Goal: Transaction & Acquisition: Purchase product/service

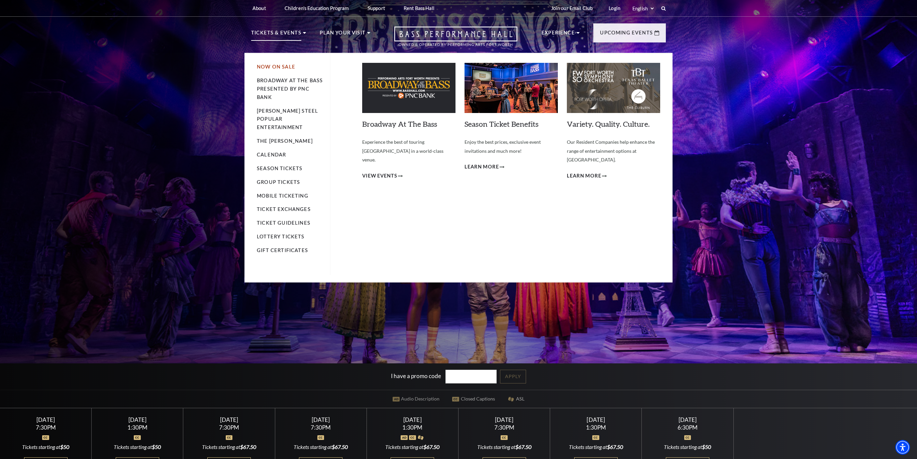
click at [272, 66] on link "Now On Sale" at bounding box center [276, 67] width 38 height 6
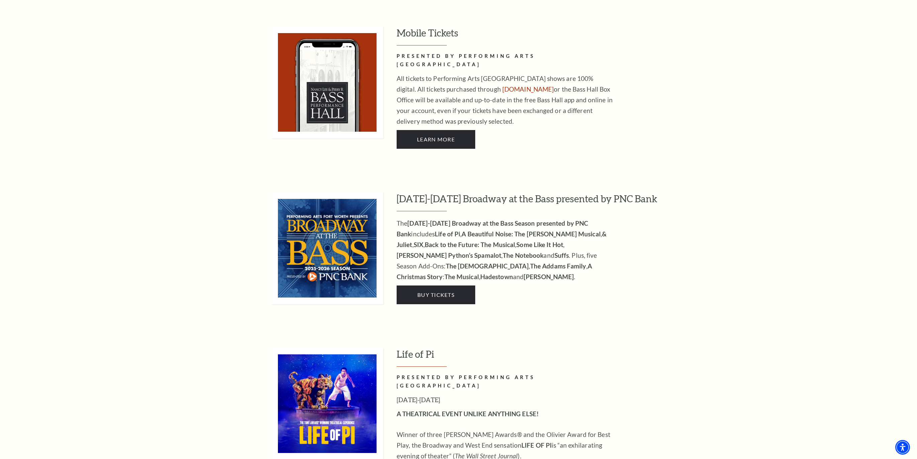
scroll to position [558, 0]
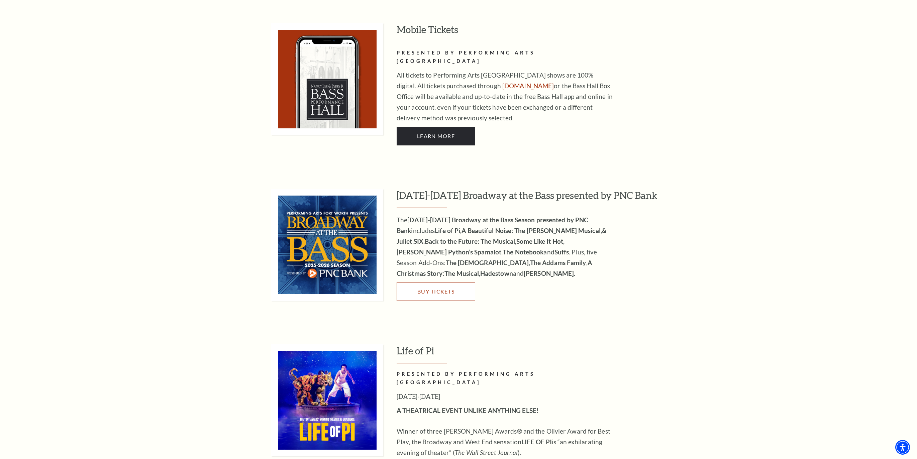
click at [421, 288] on span "Buy Tickets" at bounding box center [435, 291] width 37 height 6
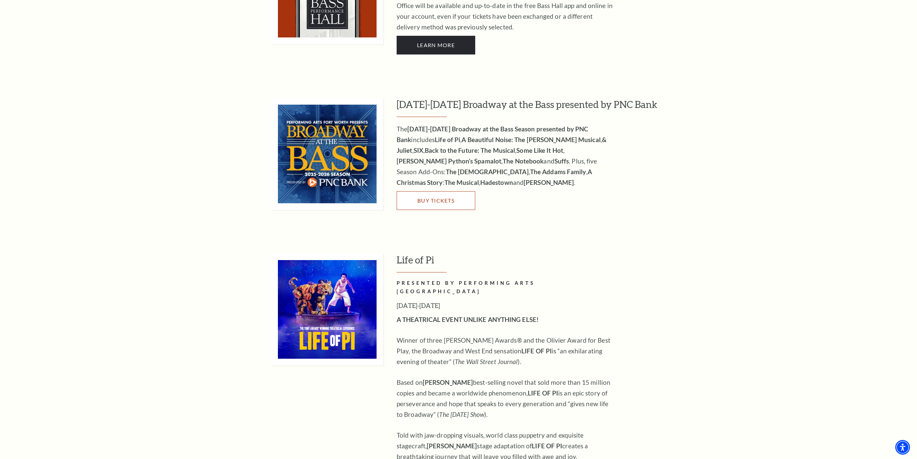
scroll to position [614, 0]
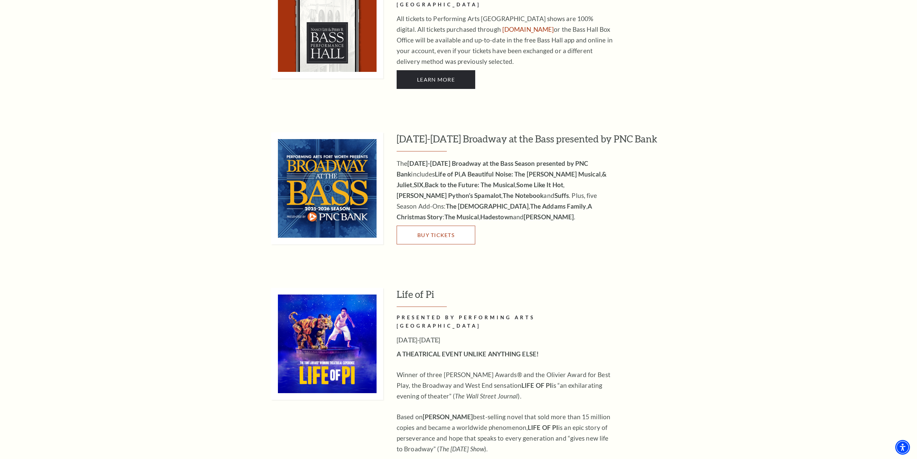
click at [413, 226] on link "Buy Tickets" at bounding box center [435, 235] width 79 height 19
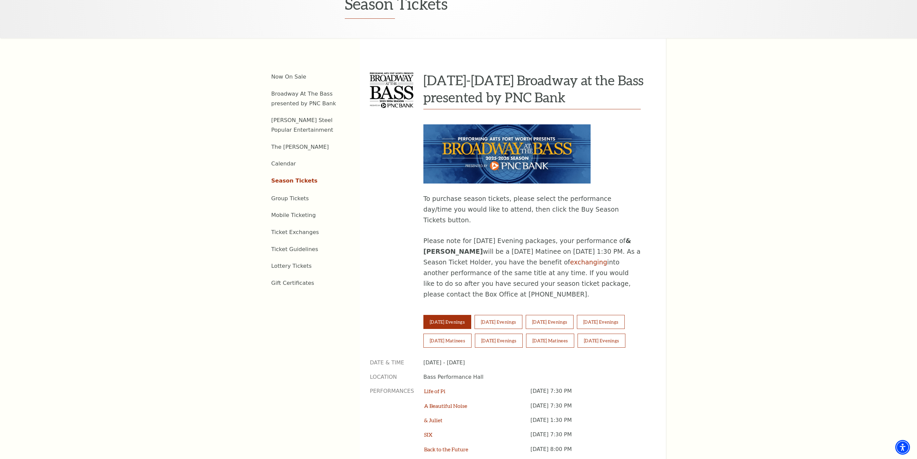
scroll to position [301, 0]
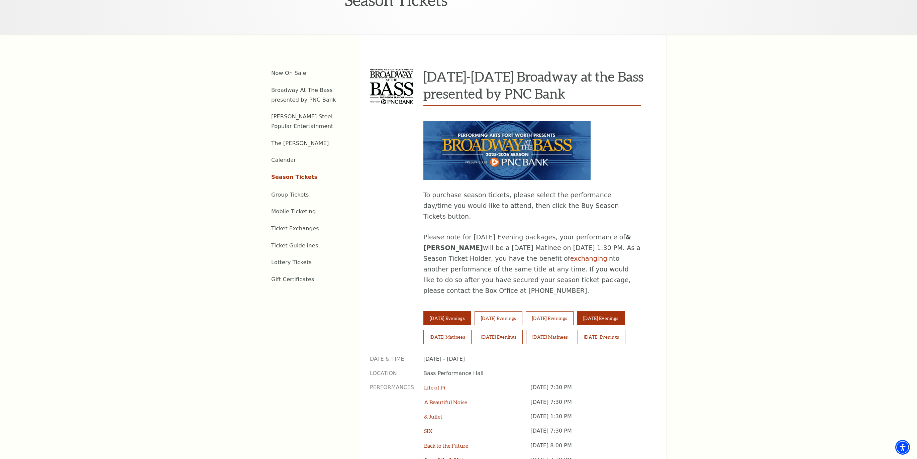
click at [614, 311] on button "[DATE] Evenings" at bounding box center [601, 318] width 48 height 14
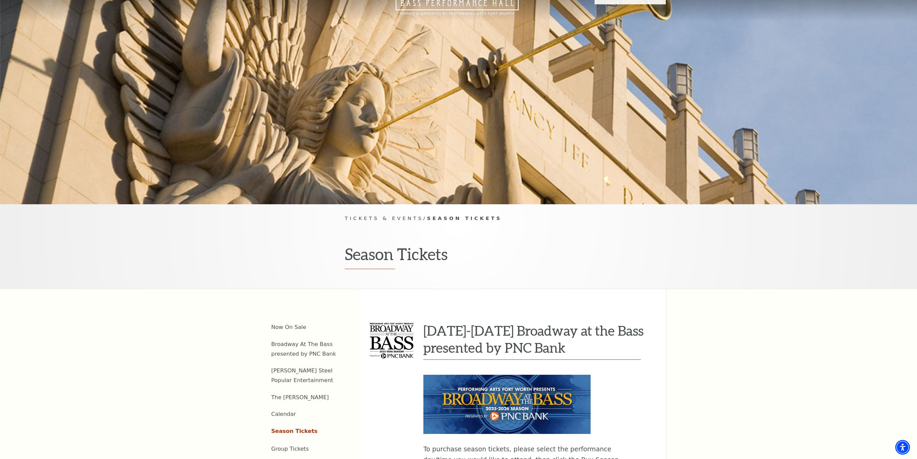
scroll to position [0, 0]
